Goal: Check status

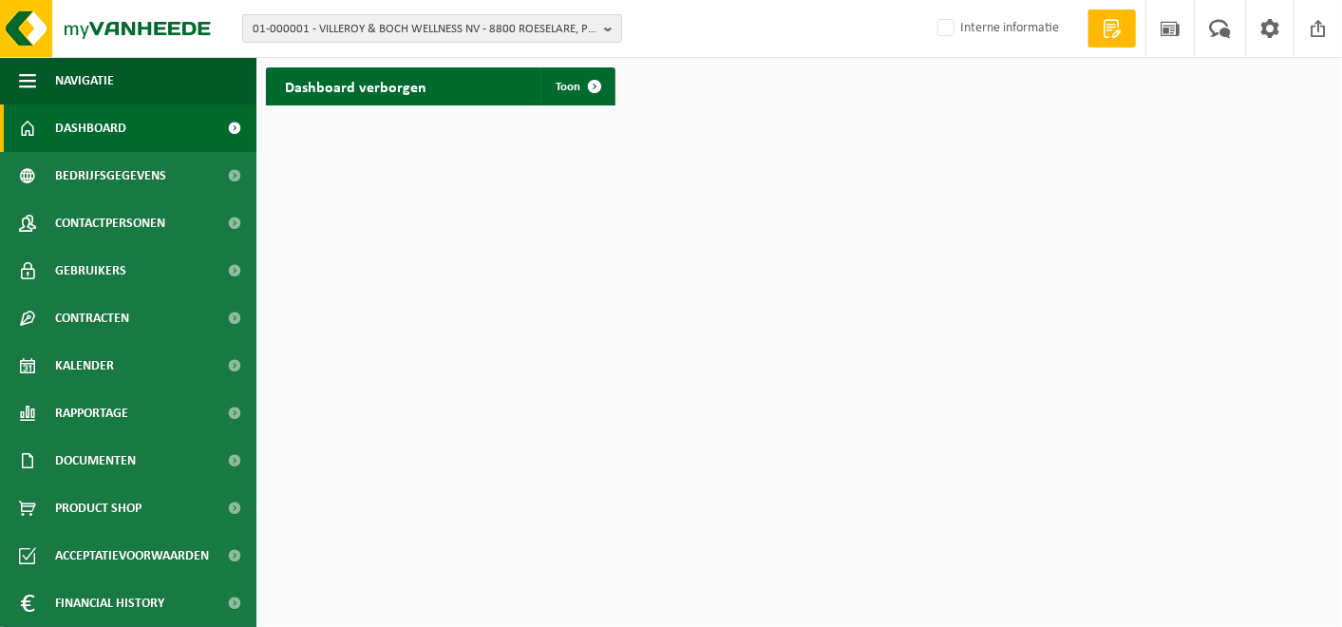
click at [400, 36] on span "01-000001 - VILLEROY & BOCH WELLNESS NV - 8800 ROESELARE, POPULIERSTRAAT 1" at bounding box center [425, 29] width 344 height 28
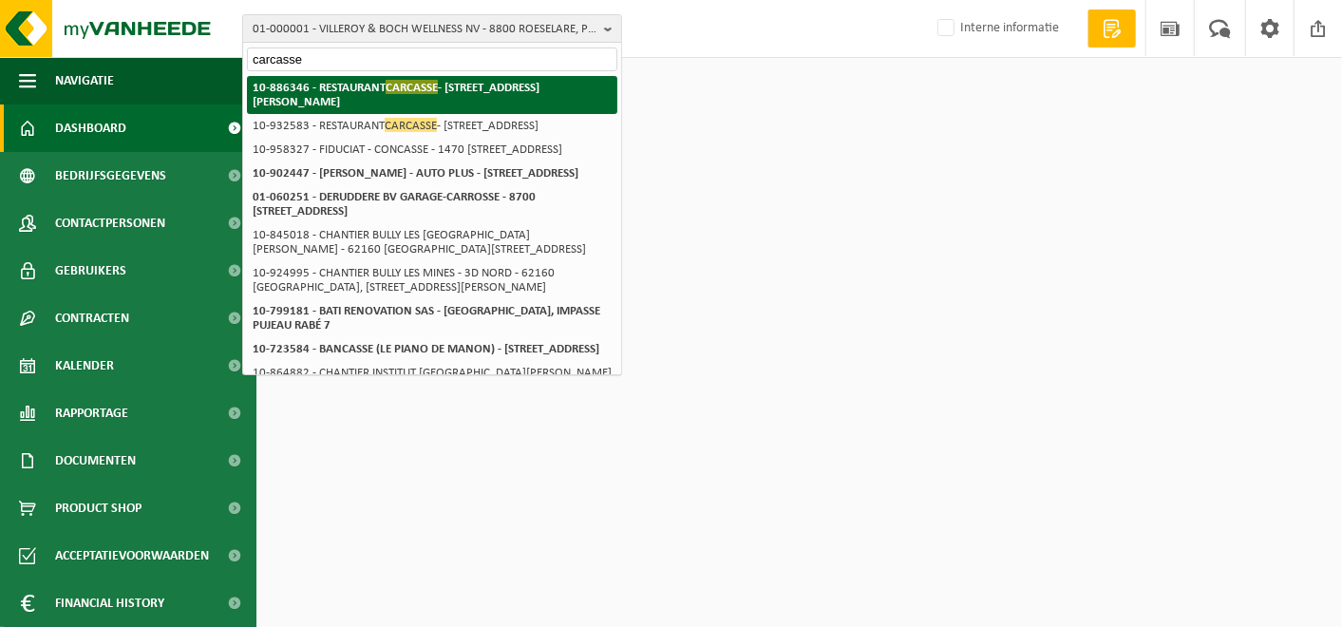
type input "carcasse"
click at [367, 101] on li "10-886346 - RESTAURANT CARCASSE - [STREET_ADDRESS][PERSON_NAME]" at bounding box center [432, 95] width 370 height 38
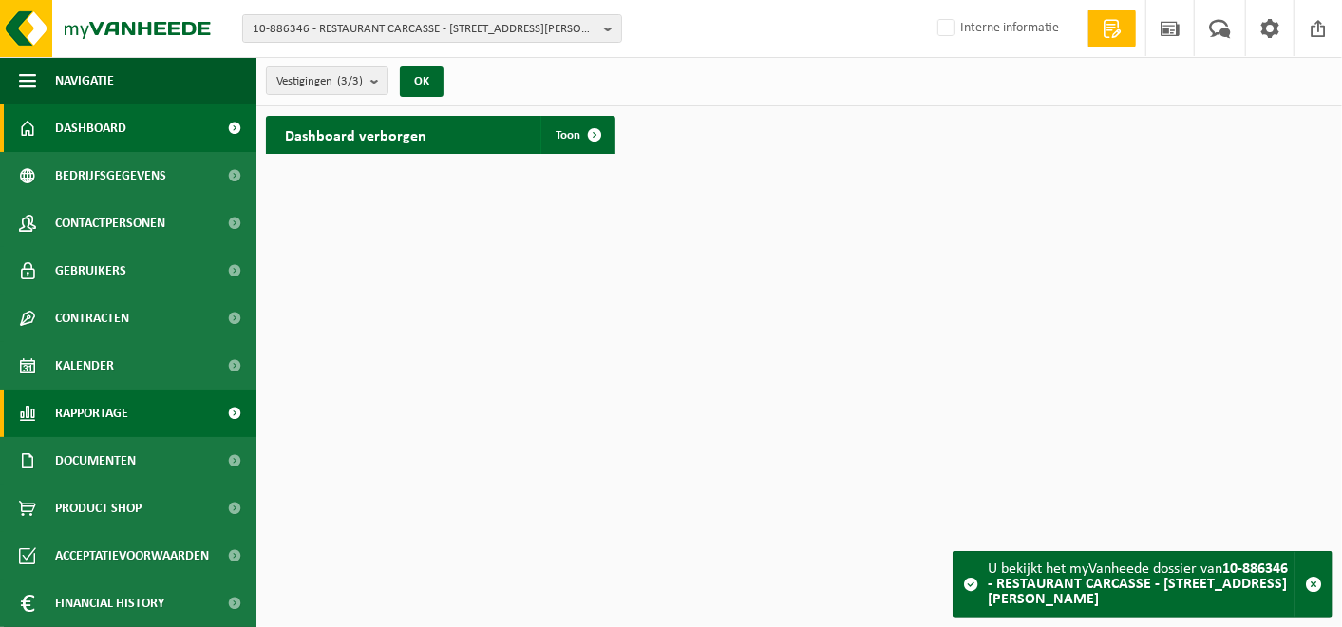
scroll to position [47, 0]
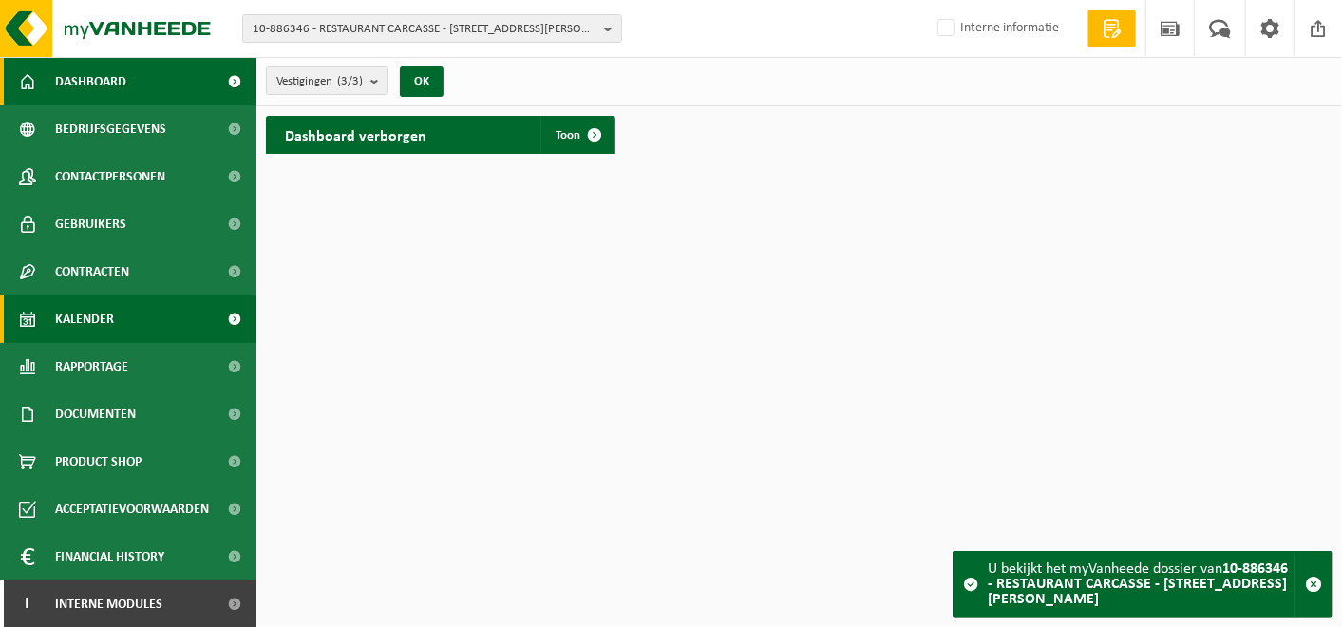
click at [84, 317] on span "Kalender" at bounding box center [84, 318] width 59 height 47
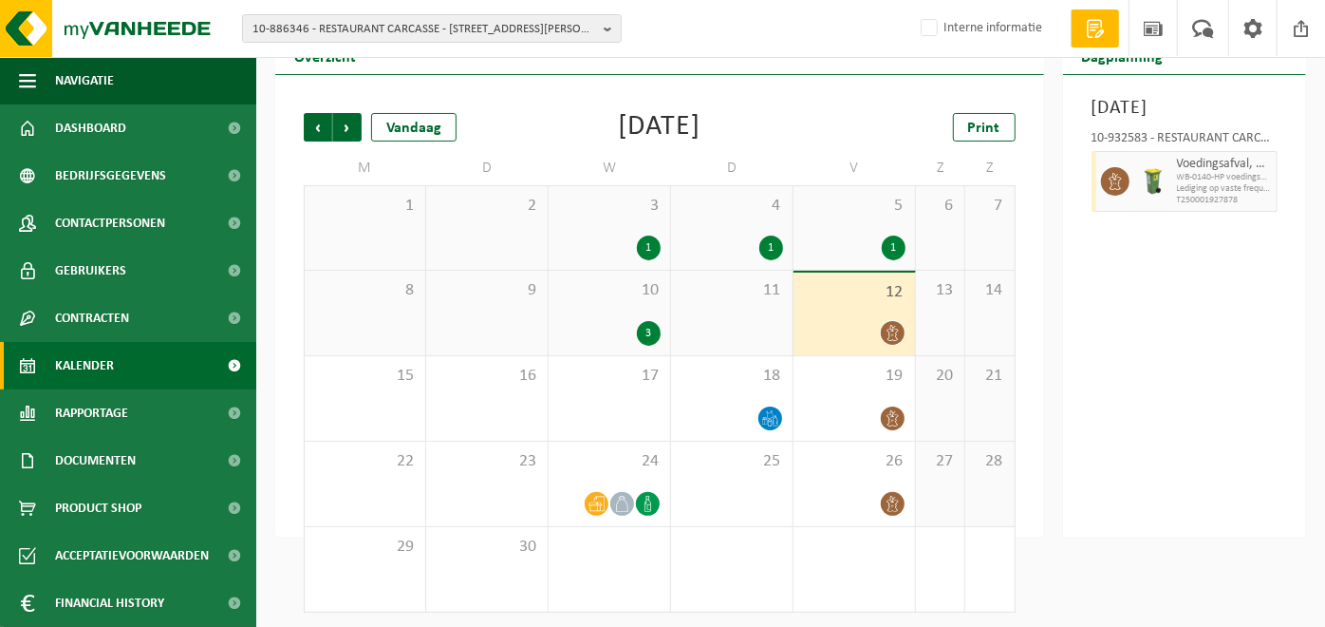
scroll to position [81, 0]
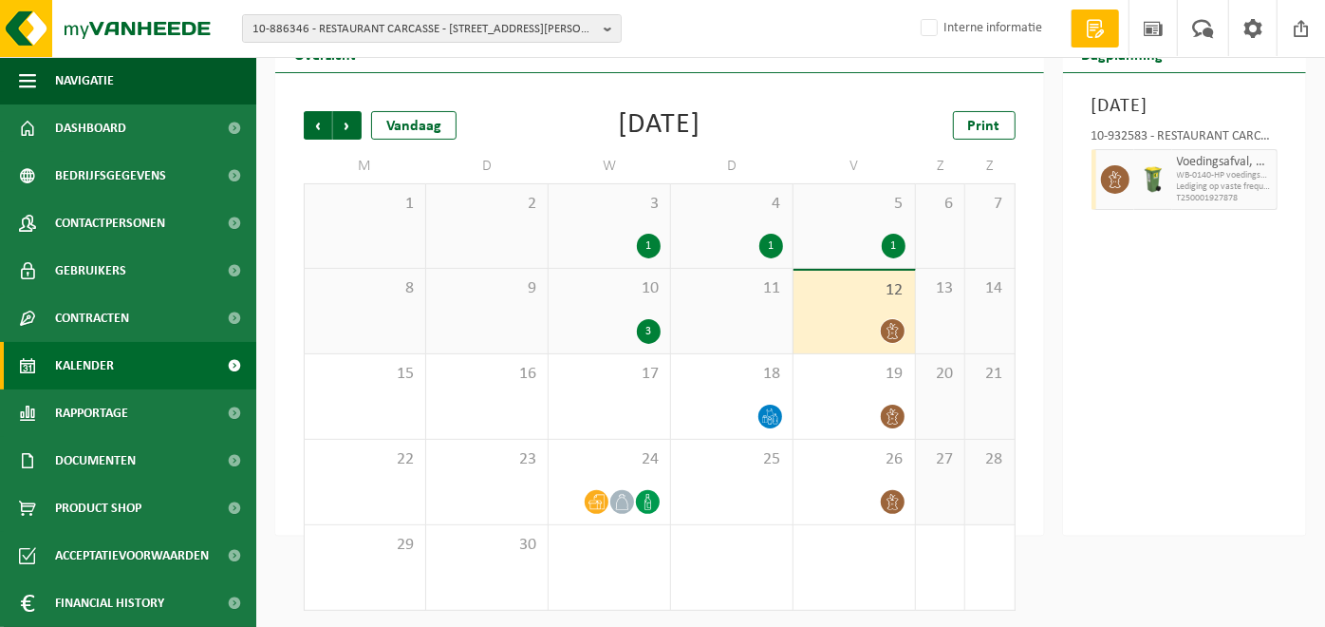
click at [1109, 188] on icon at bounding box center [1115, 179] width 17 height 17
click at [1109, 454] on div "Vrijdag 12 september 2025 10-932583 - RESTAURANT CARCASSE - KNOKKE Voedingsafva…" at bounding box center [1185, 304] width 244 height 462
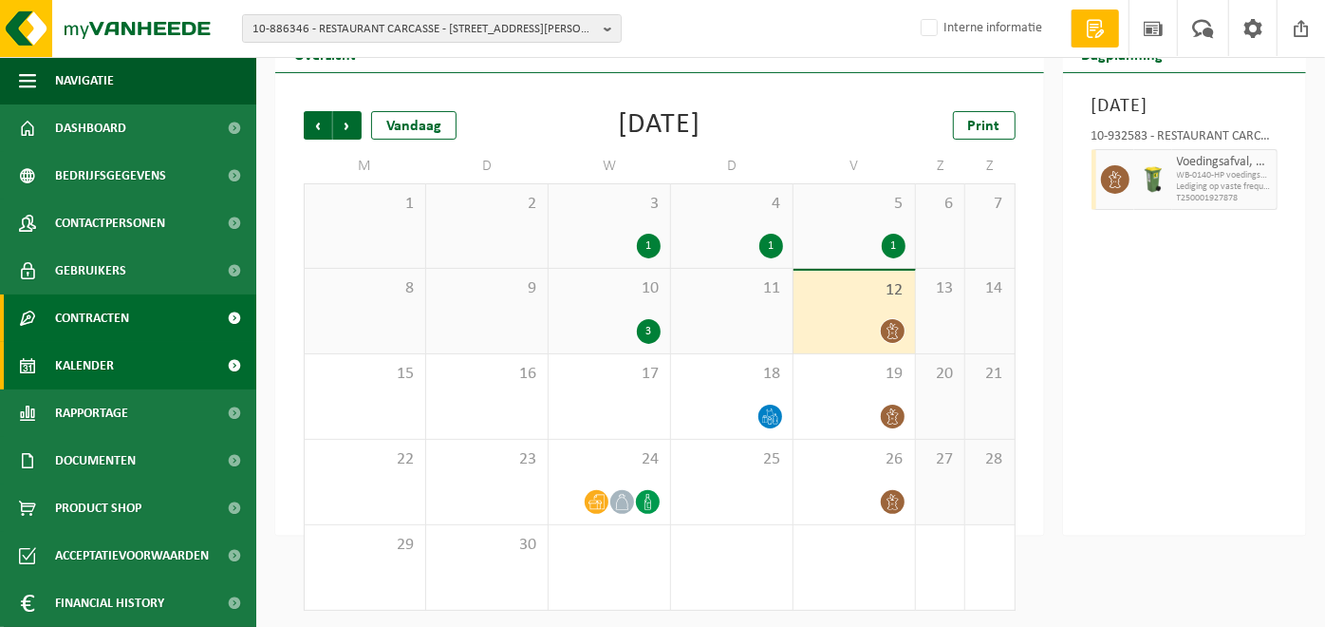
click at [89, 332] on span "Contracten" at bounding box center [92, 317] width 74 height 47
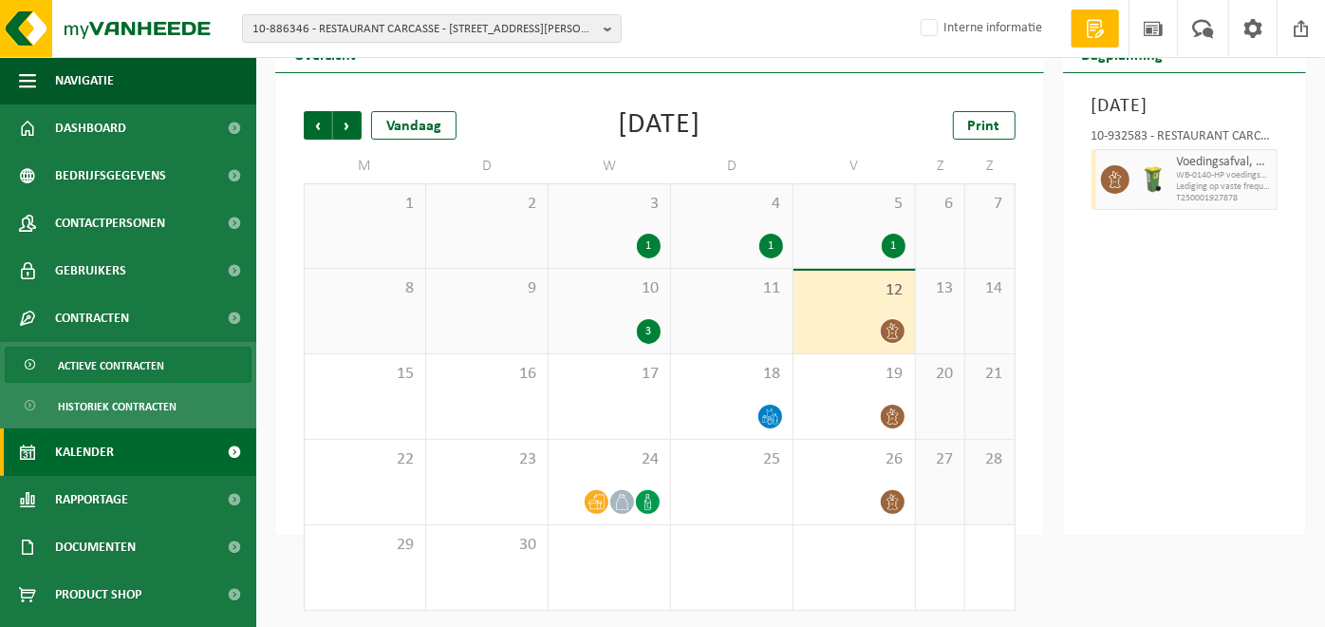
click at [147, 366] on span "Actieve contracten" at bounding box center [111, 365] width 106 height 36
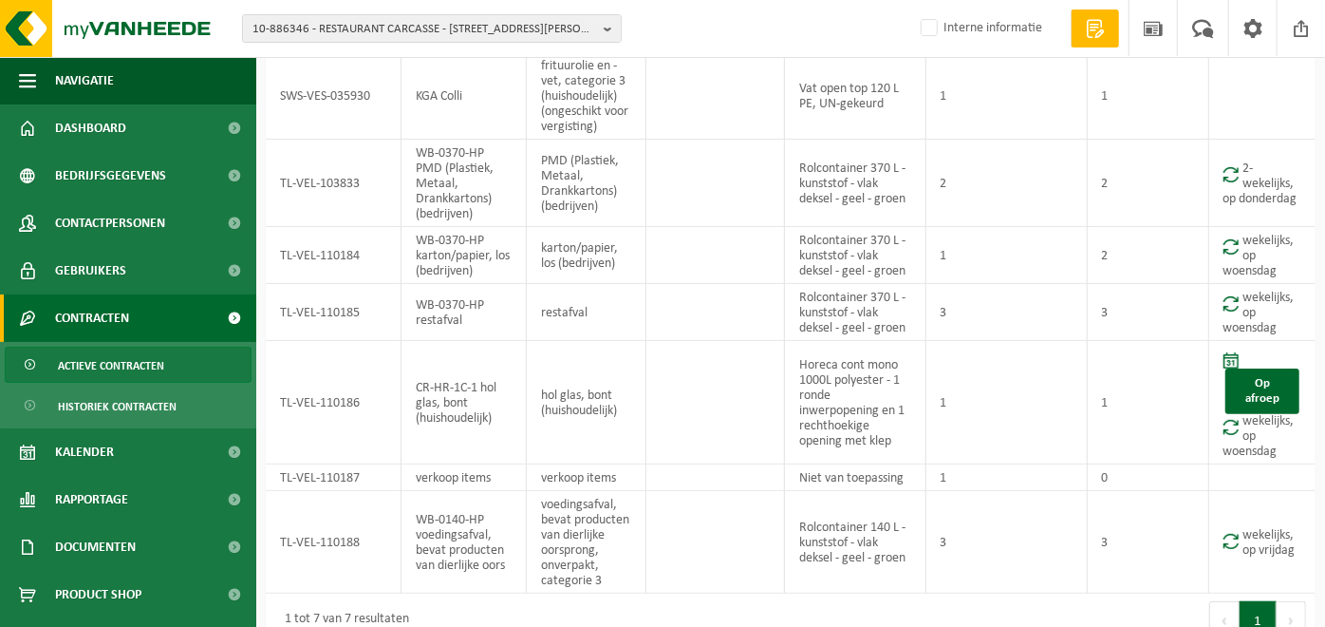
scroll to position [211, 0]
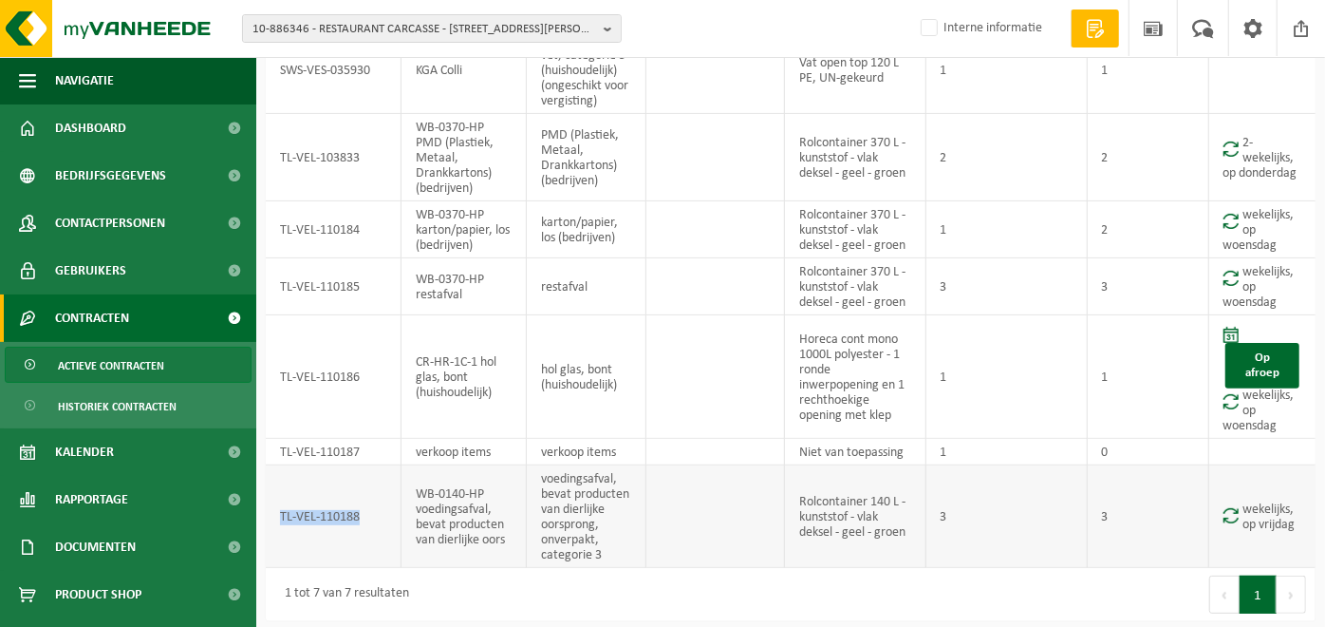
drag, startPoint x: 363, startPoint y: 515, endPoint x: 282, endPoint y: 515, distance: 80.7
click at [282, 515] on td "TL-VEL-110188" at bounding box center [334, 516] width 136 height 103
copy td "TL-VEL-110188"
